Goal: Task Accomplishment & Management: Manage account settings

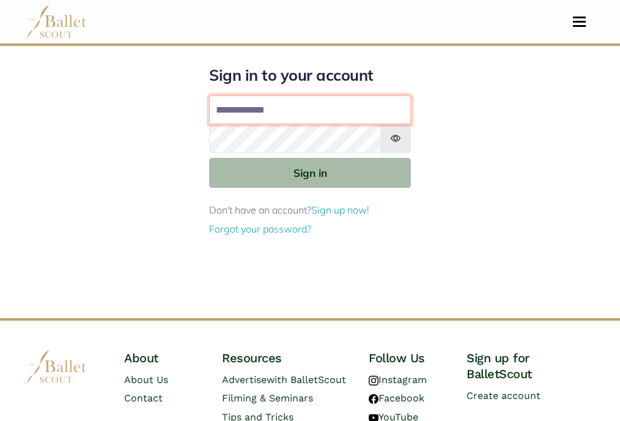
type input "**********"
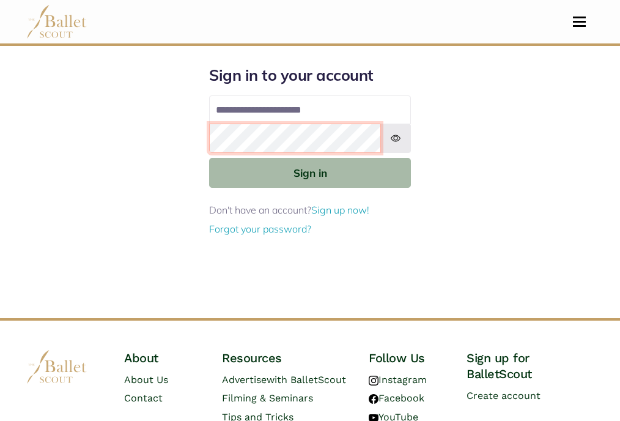
click at [310, 172] on button "Sign in" at bounding box center [310, 173] width 202 height 30
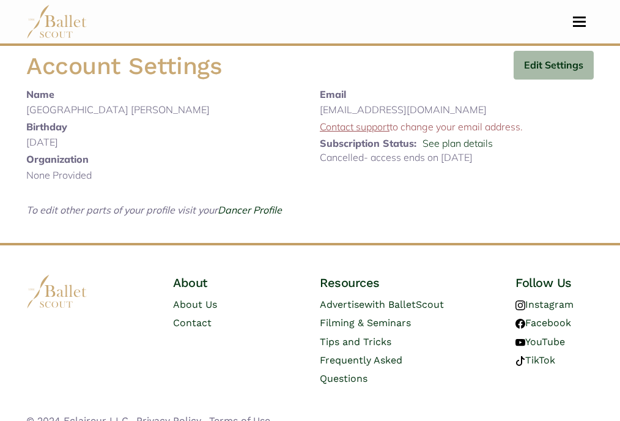
click at [572, 21] on button "Toggle navigation" at bounding box center [579, 22] width 29 height 12
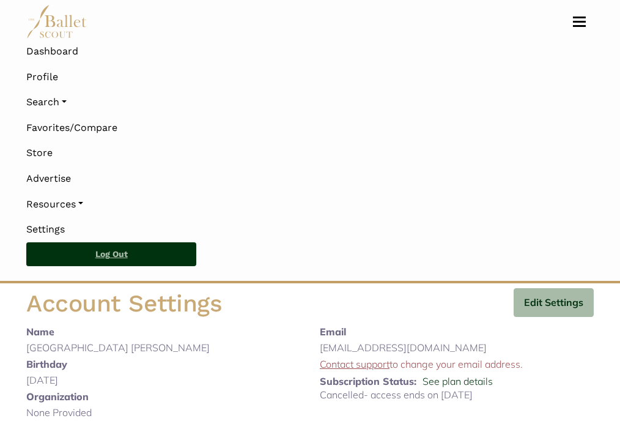
click at [76, 257] on link "Log Out" at bounding box center [111, 254] width 170 height 24
